Goal: Task Accomplishment & Management: Manage account settings

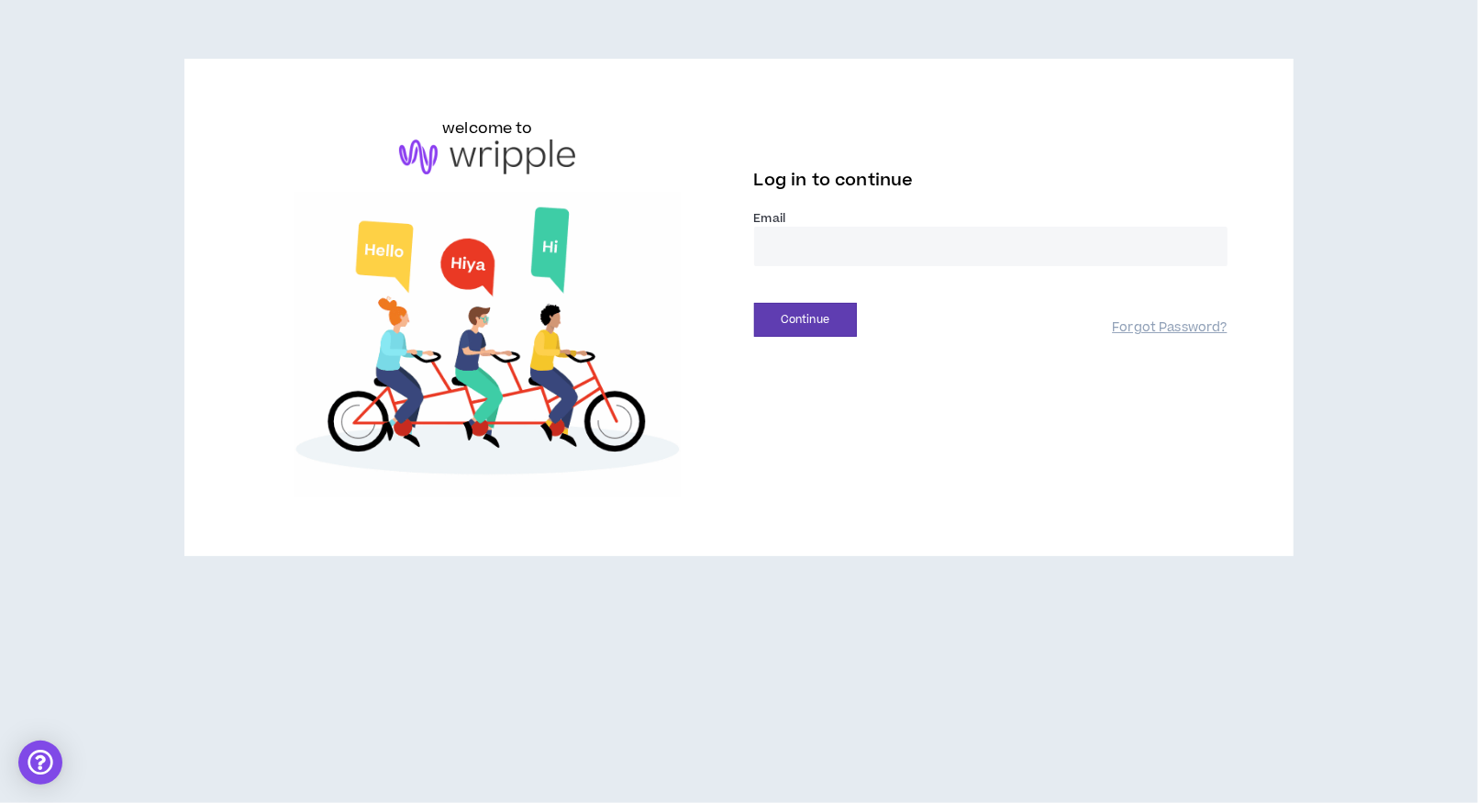
click at [905, 247] on input "email" at bounding box center [990, 246] width 473 height 39
click at [0, 802] on com-1password-button at bounding box center [0, 803] width 0 height 0
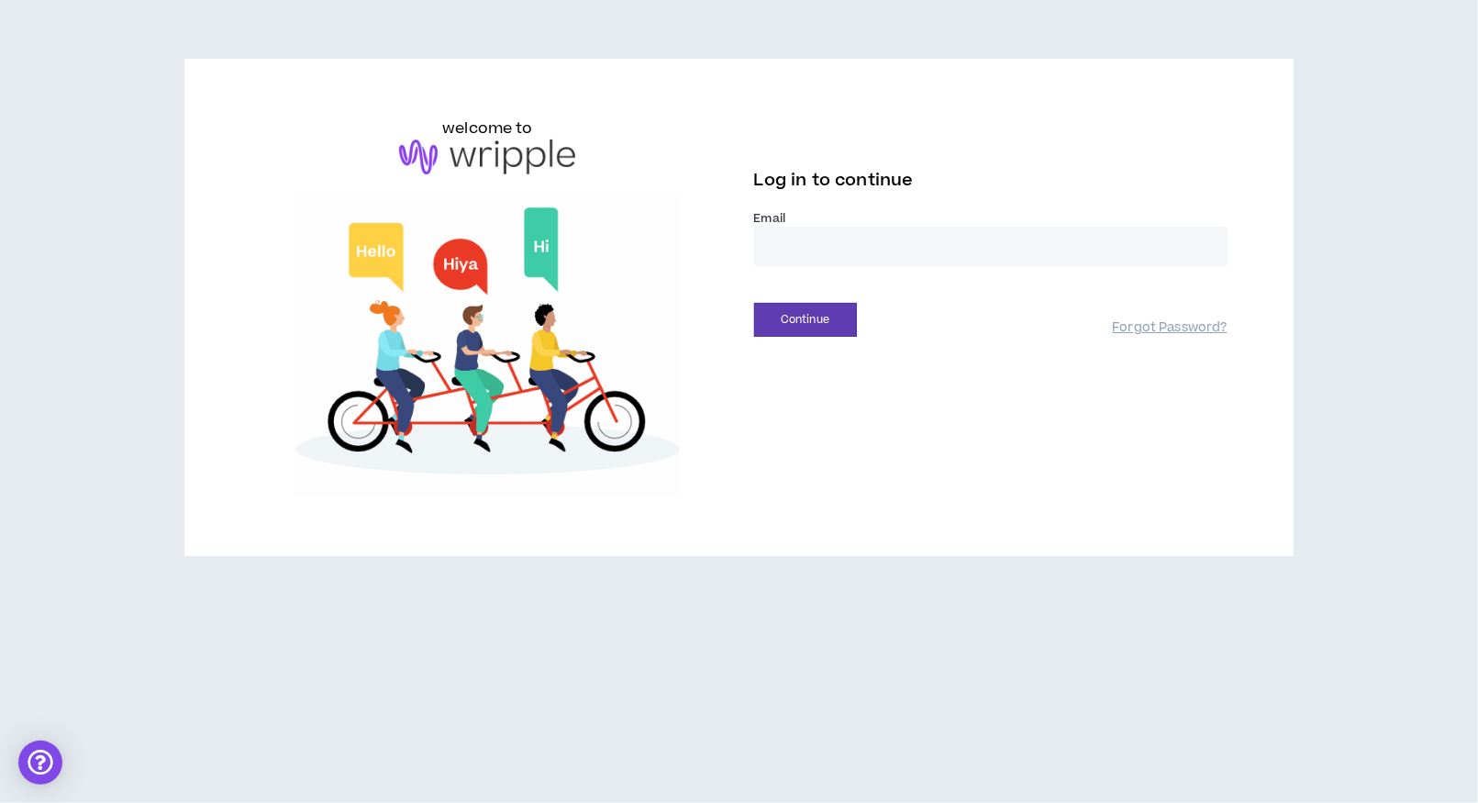
click at [754, 303] on button "Continue" at bounding box center [805, 320] width 103 height 34
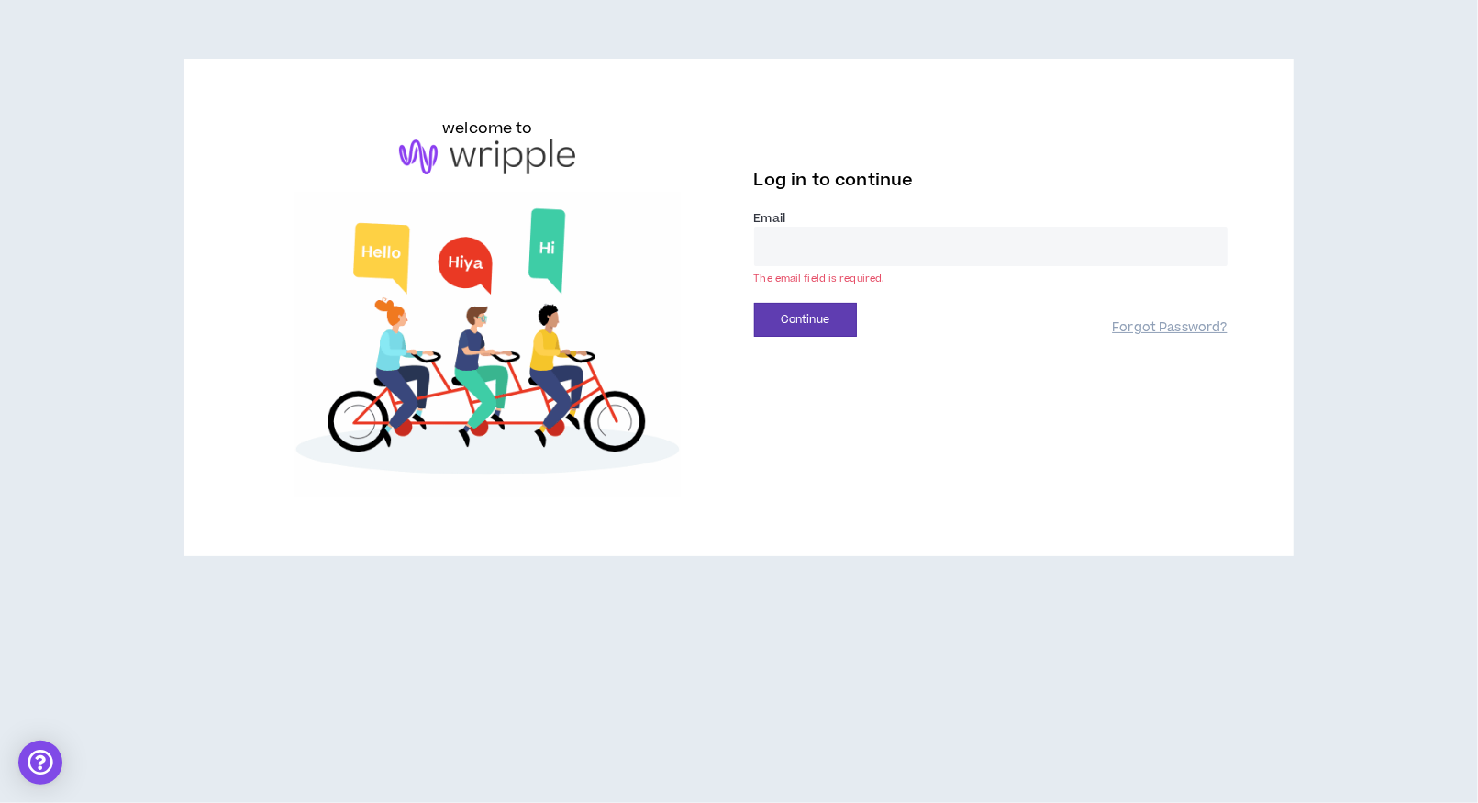
type input "**********"
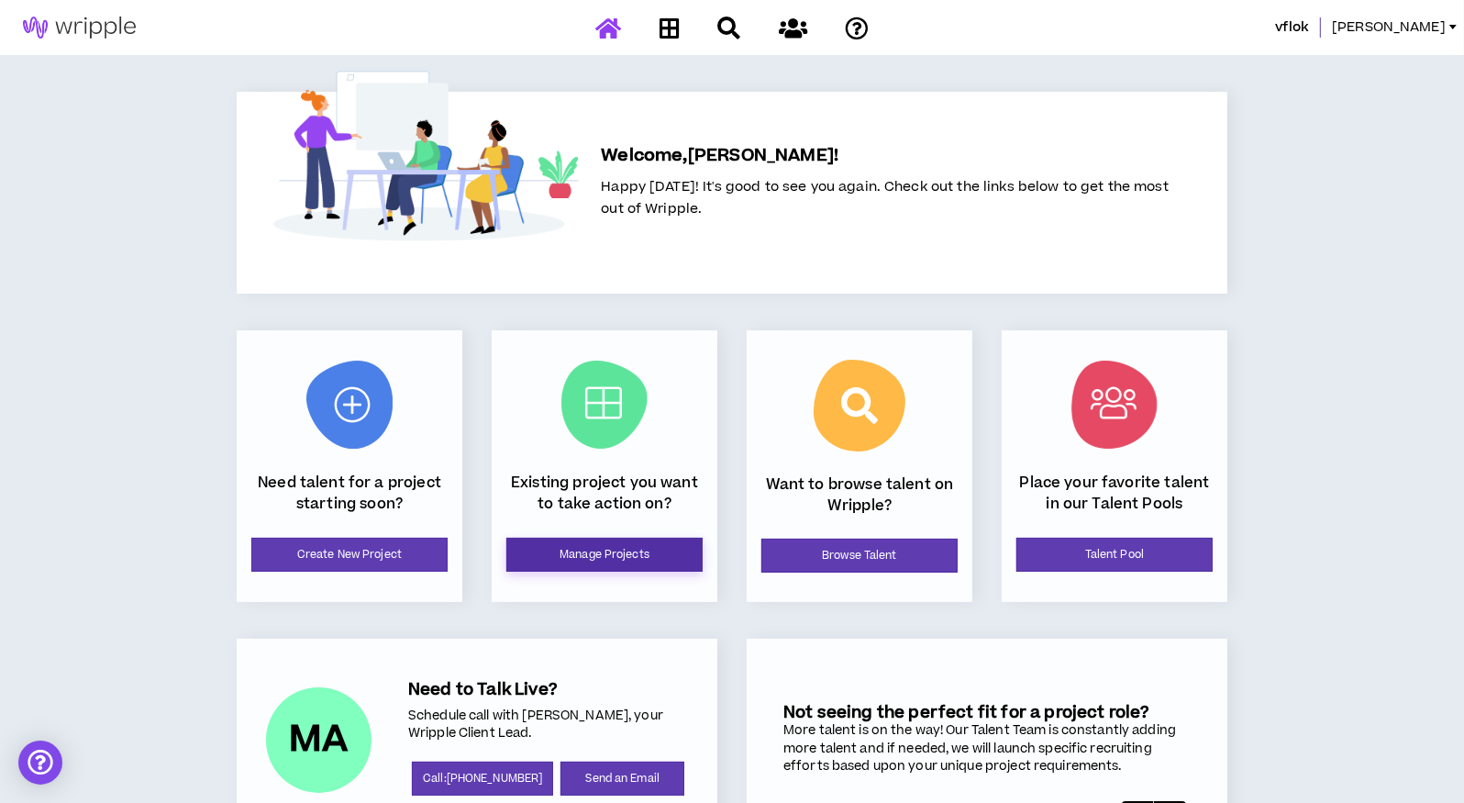
click at [612, 558] on link "Manage Projects" at bounding box center [604, 554] width 196 height 34
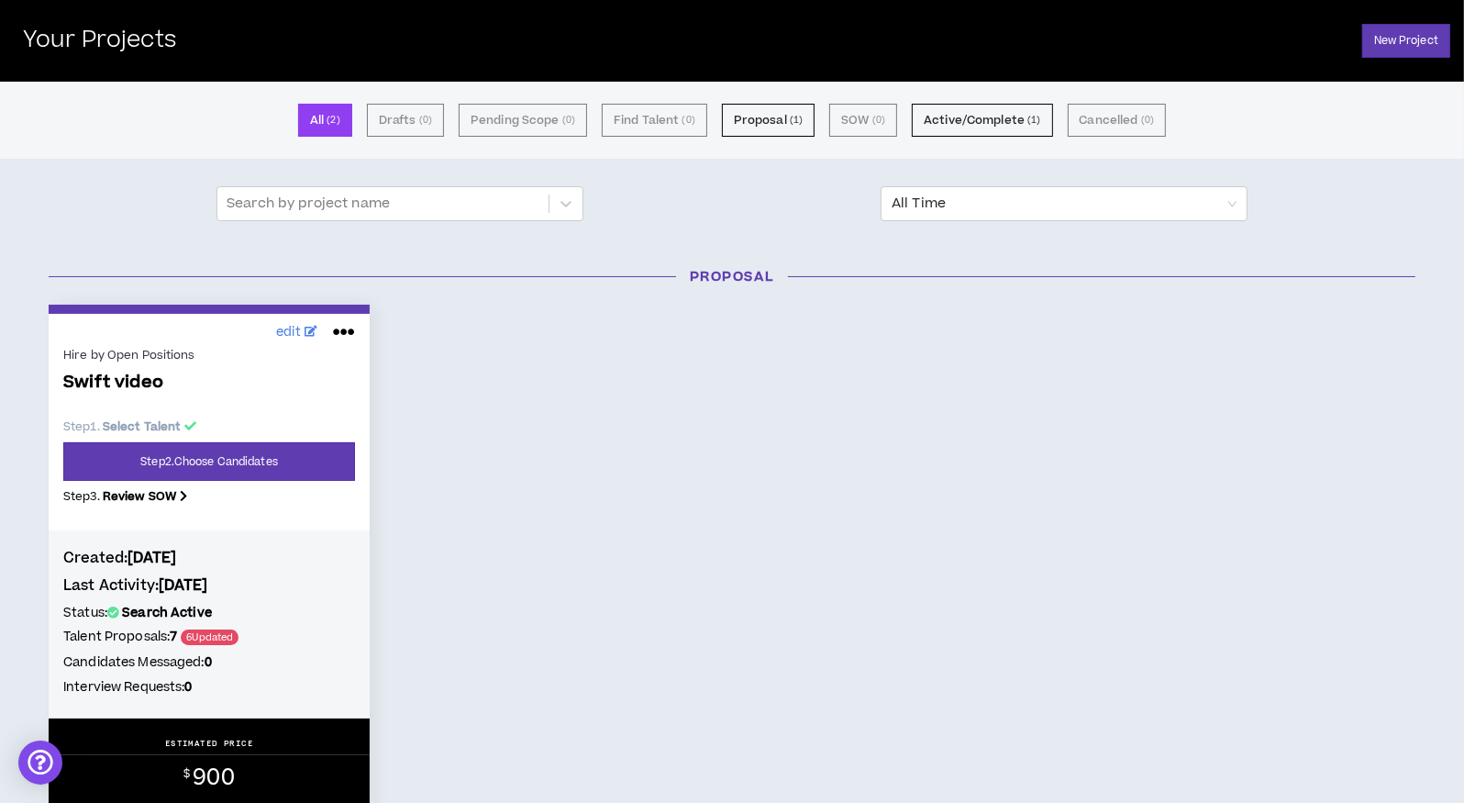
scroll to position [56, 0]
click at [774, 116] on button "Proposal ( 1 )" at bounding box center [768, 120] width 93 height 33
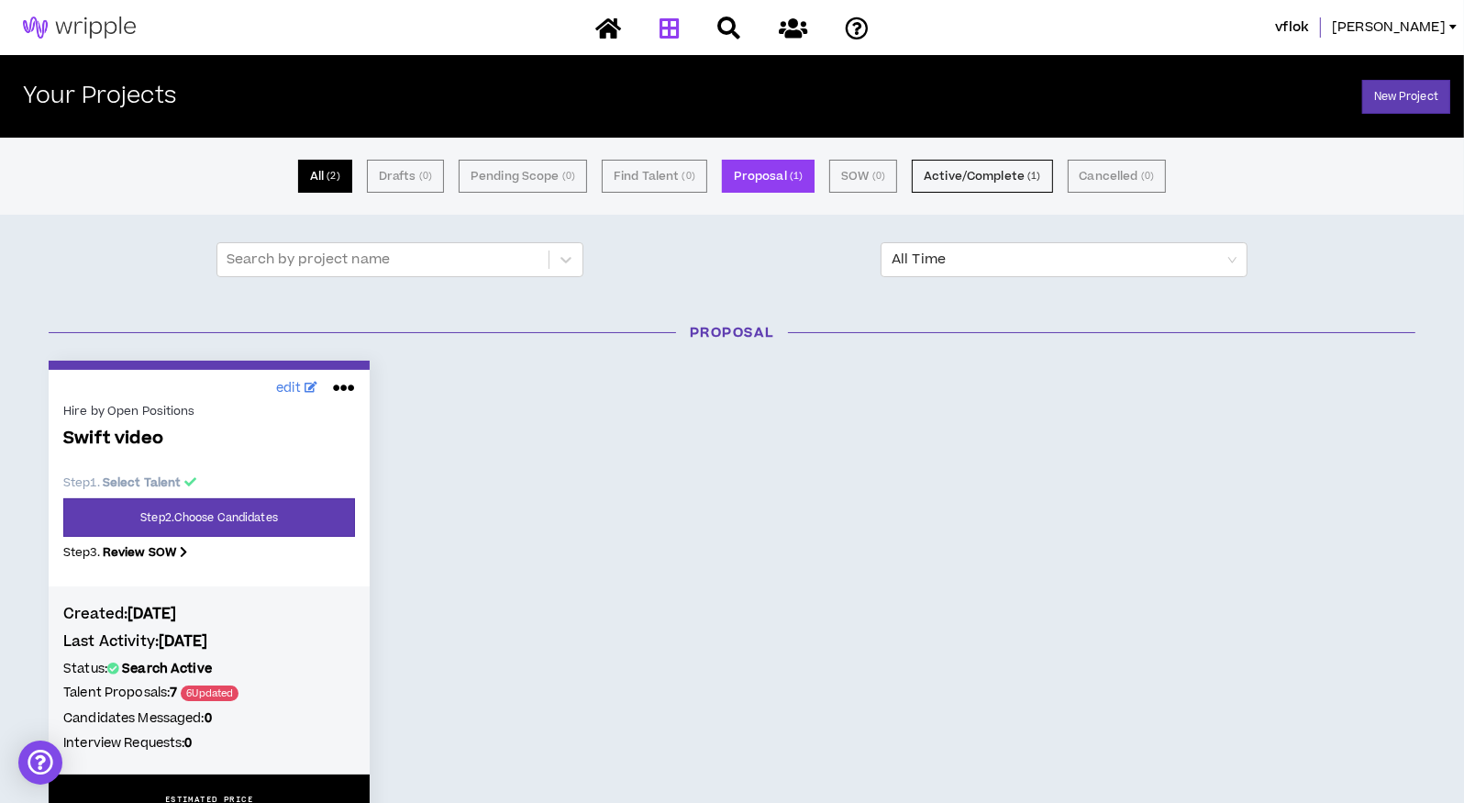
click at [338, 177] on small "( 2 )" at bounding box center [333, 176] width 13 height 17
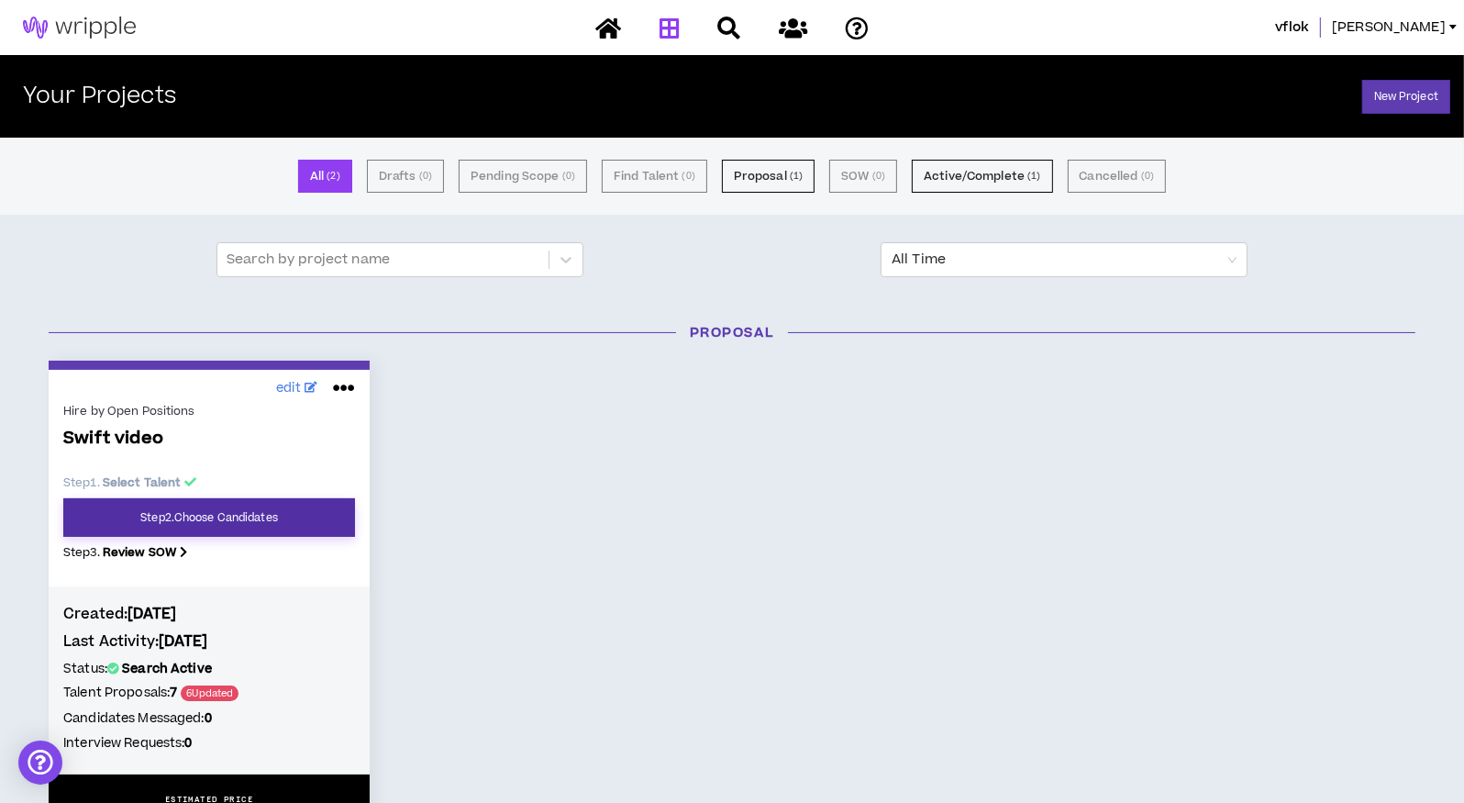
click at [273, 517] on link "Step 2 . Choose Candidates" at bounding box center [209, 517] width 292 height 39
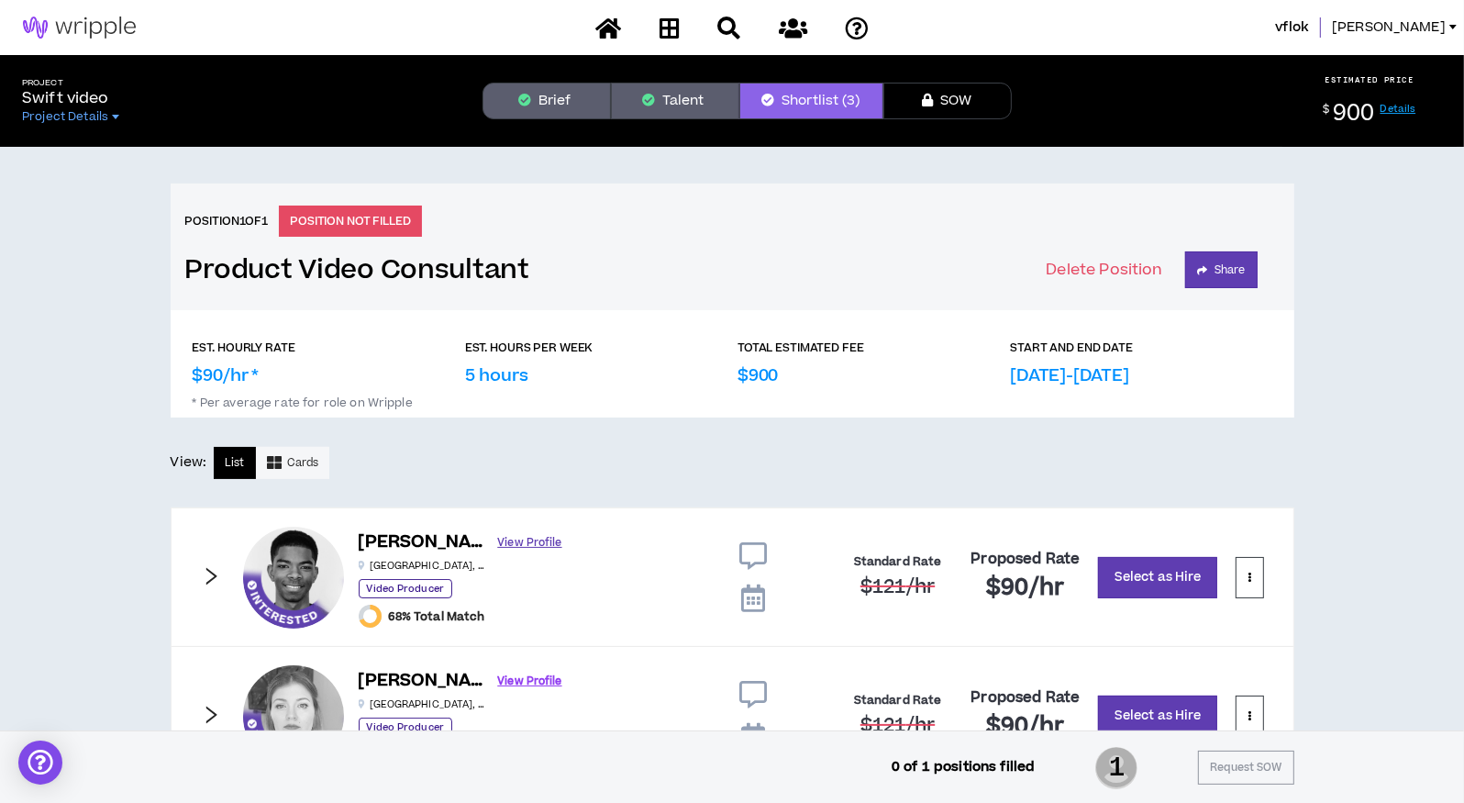
click at [498, 537] on link "View Profile" at bounding box center [530, 542] width 64 height 32
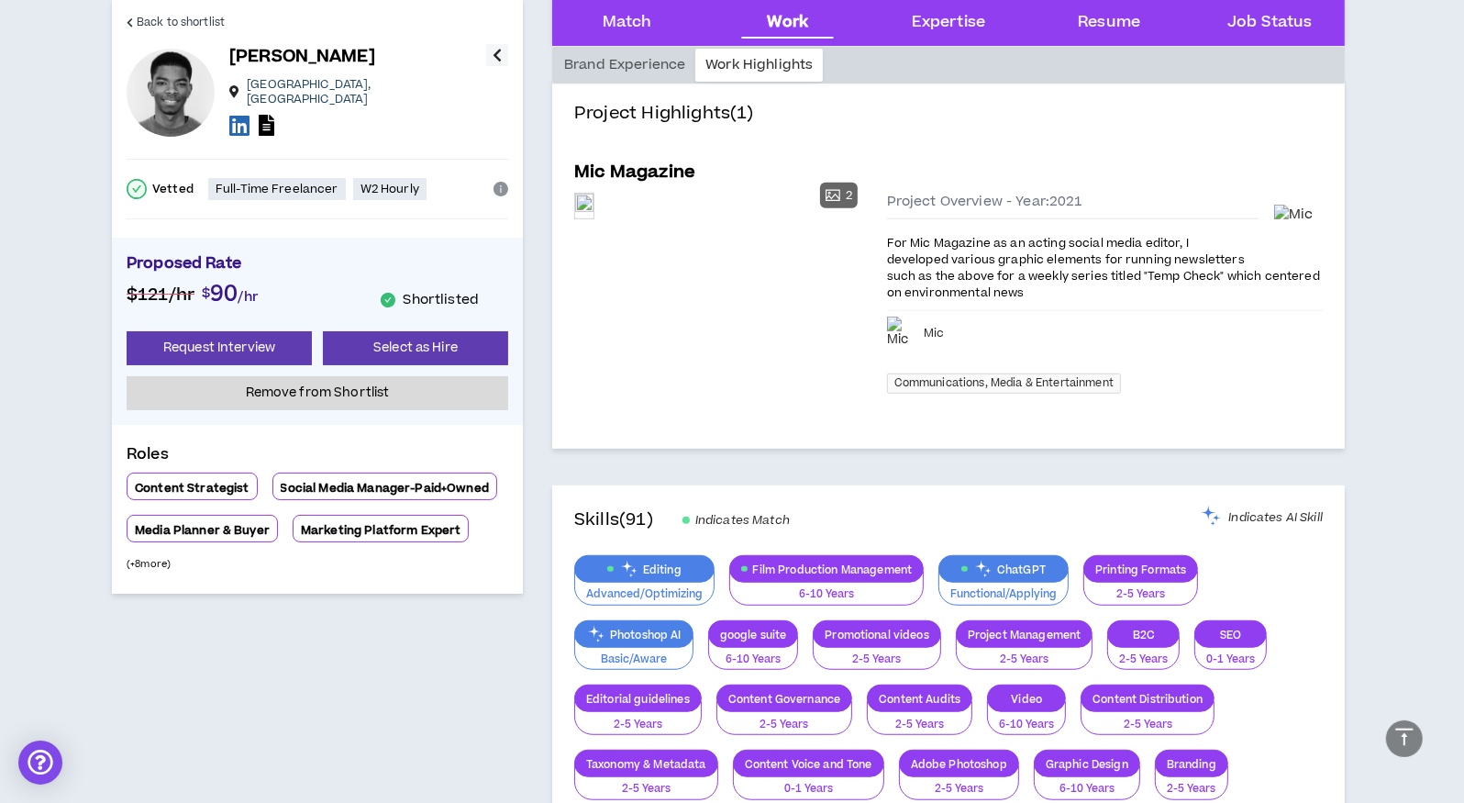
scroll to position [768, 0]
